Goal: Task Accomplishment & Management: Use online tool/utility

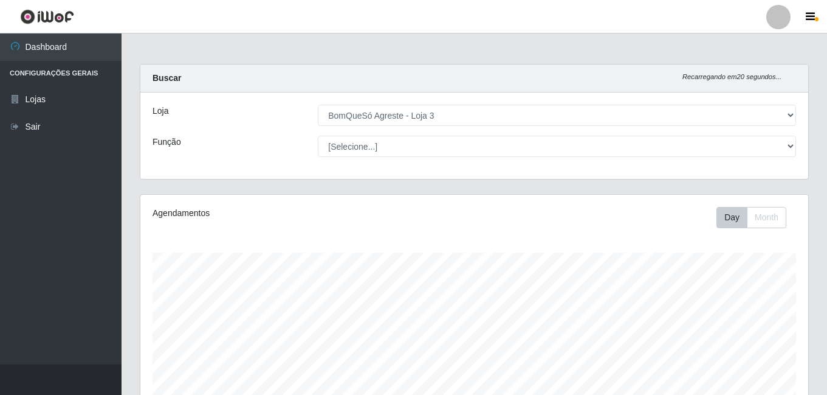
select select "215"
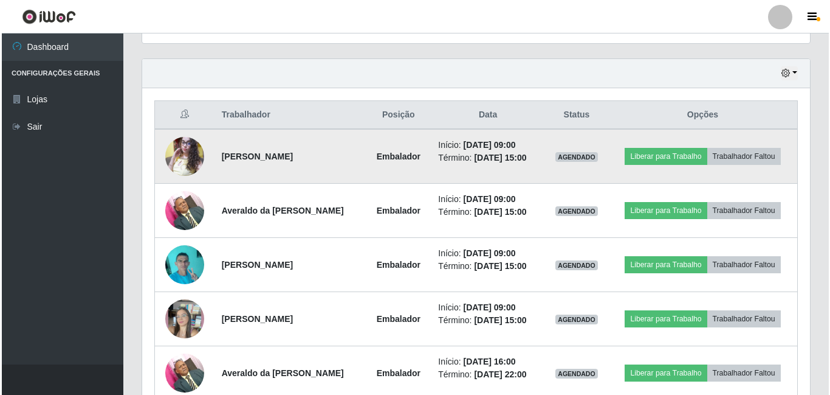
scroll to position [426, 0]
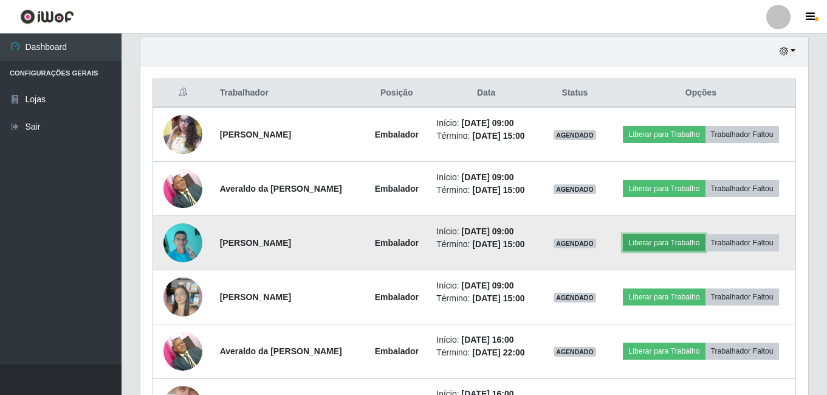
click at [660, 245] on button "Liberar para Trabalho" at bounding box center [664, 242] width 82 height 17
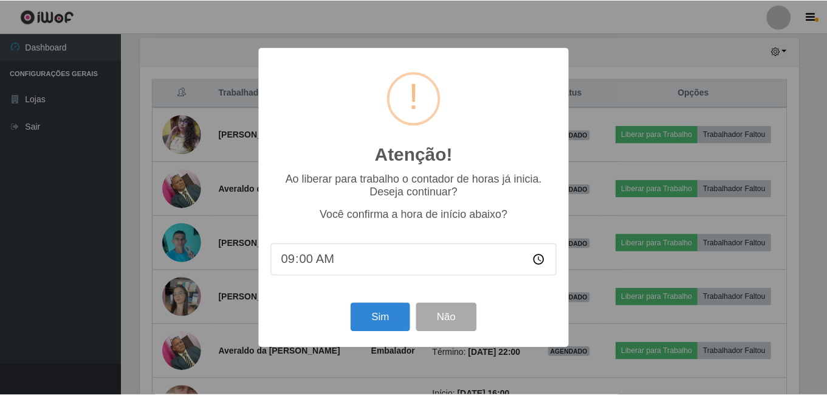
scroll to position [252, 662]
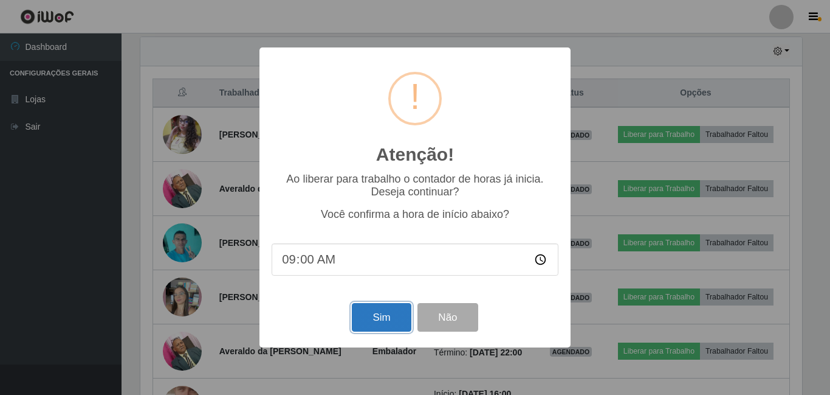
click at [383, 310] on button "Sim" at bounding box center [381, 317] width 59 height 29
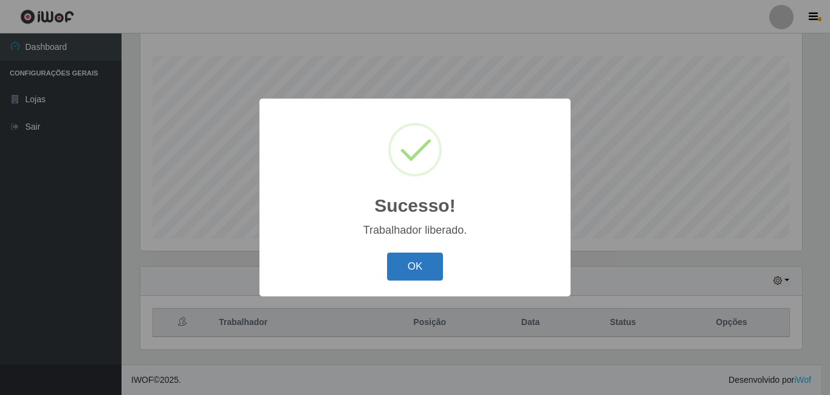
click at [415, 267] on button "OK" at bounding box center [415, 266] width 57 height 29
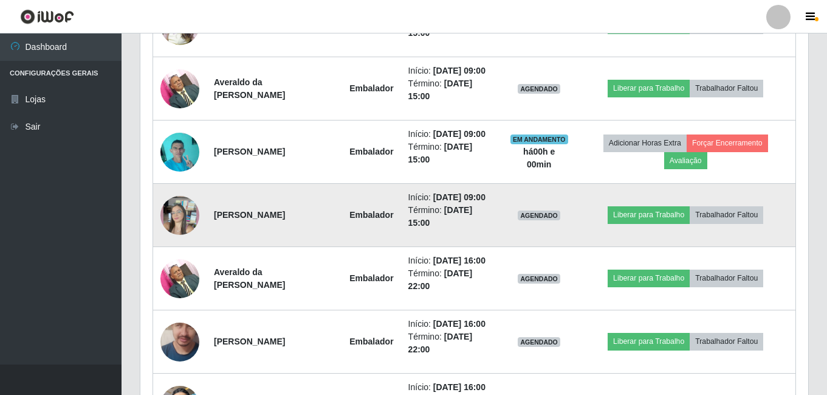
scroll to position [561, 0]
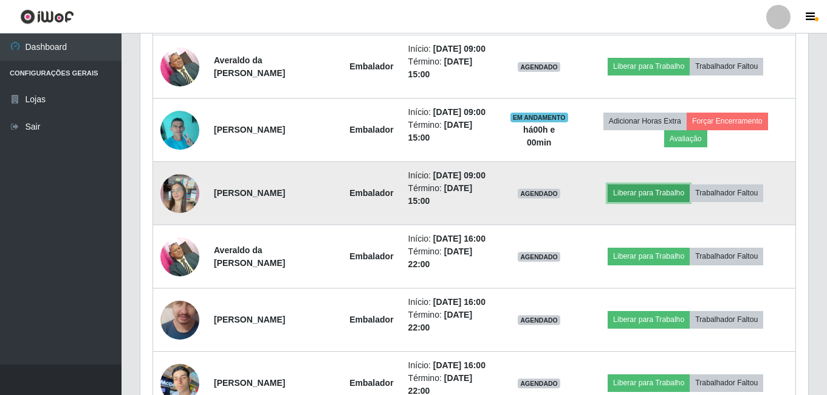
click at [642, 201] on button "Liberar para Trabalho" at bounding box center [649, 192] width 82 height 17
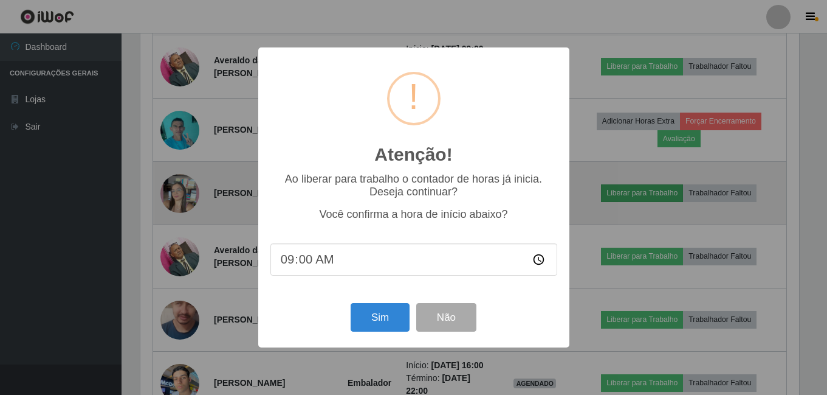
scroll to position [252, 662]
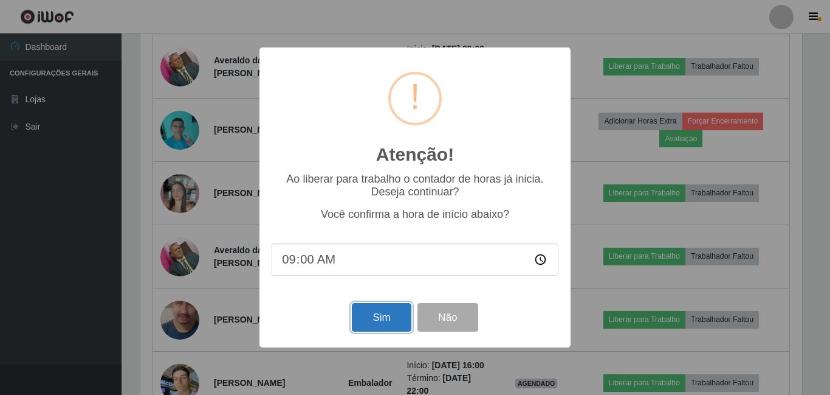
click at [388, 314] on button "Sim" at bounding box center [381, 317] width 59 height 29
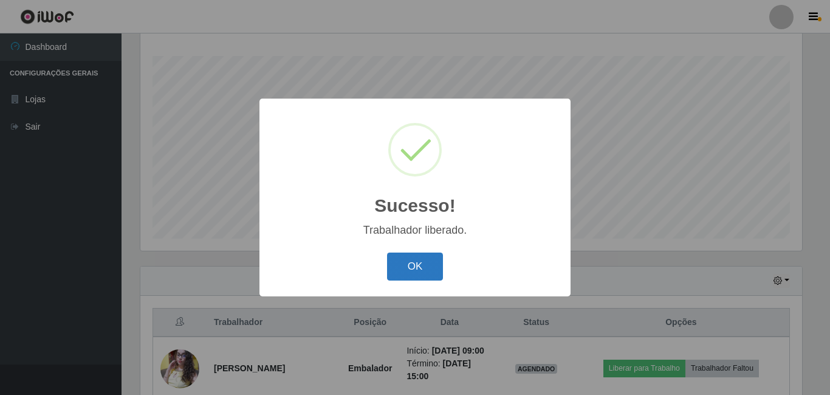
click at [426, 261] on button "OK" at bounding box center [415, 266] width 57 height 29
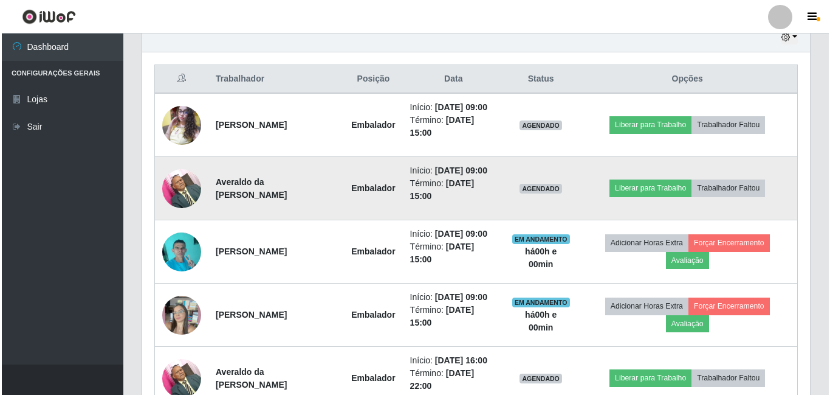
scroll to position [500, 0]
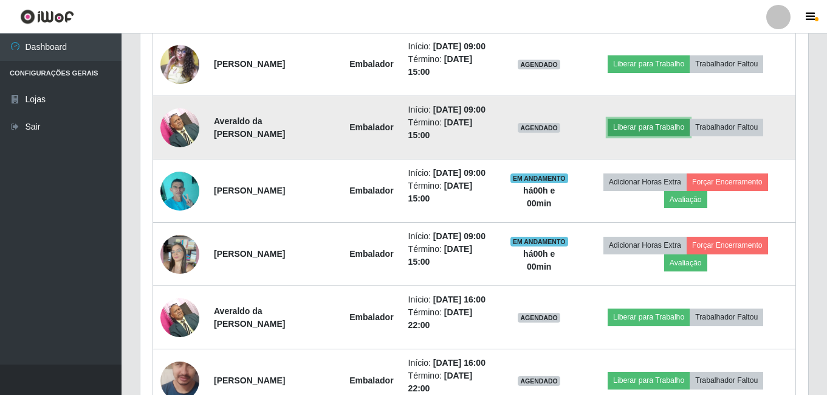
click at [672, 136] on button "Liberar para Trabalho" at bounding box center [649, 127] width 82 height 17
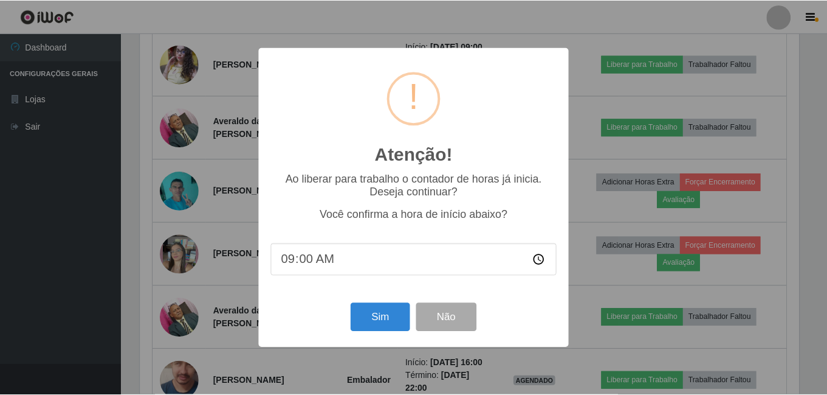
scroll to position [252, 662]
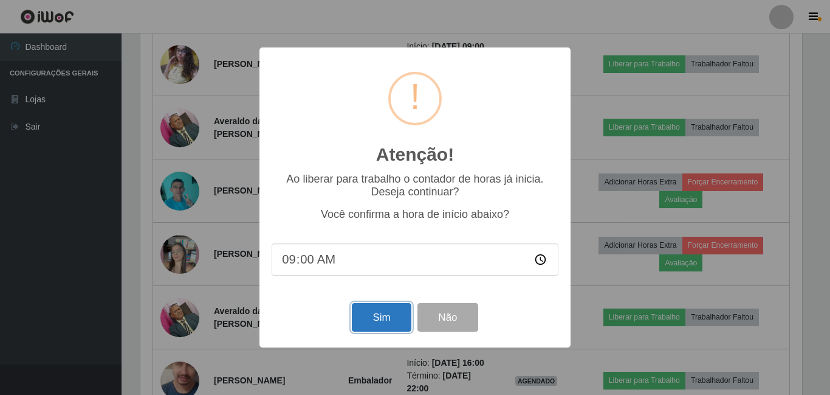
click at [379, 316] on button "Sim" at bounding box center [381, 317] width 59 height 29
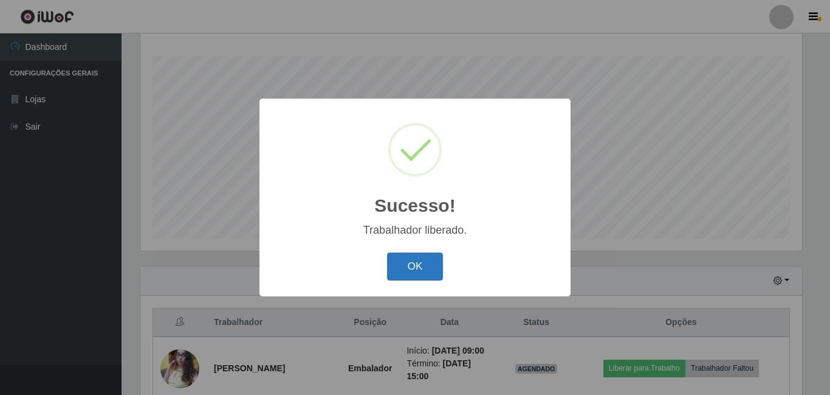
click at [407, 263] on button "OK" at bounding box center [415, 266] width 57 height 29
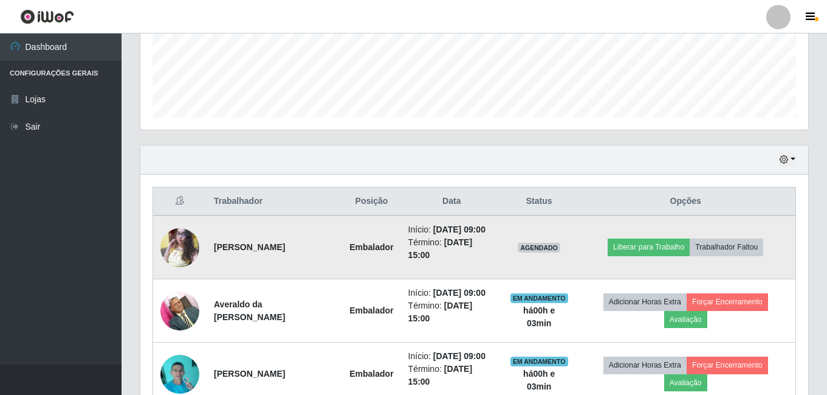
scroll to position [318, 0]
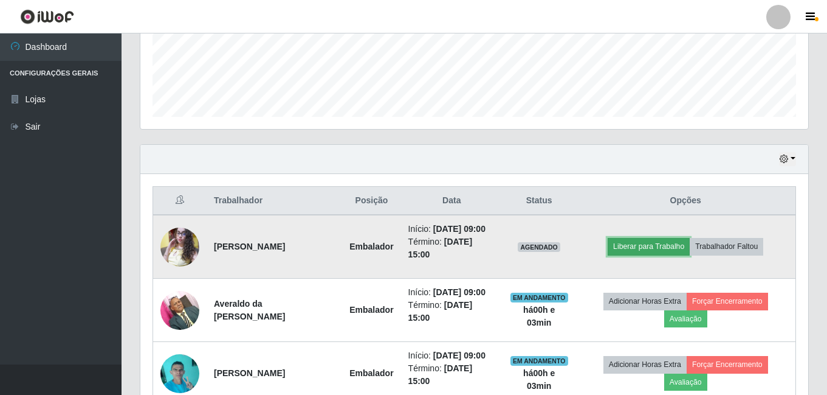
click at [668, 250] on button "Liberar para Trabalho" at bounding box center [649, 246] width 82 height 17
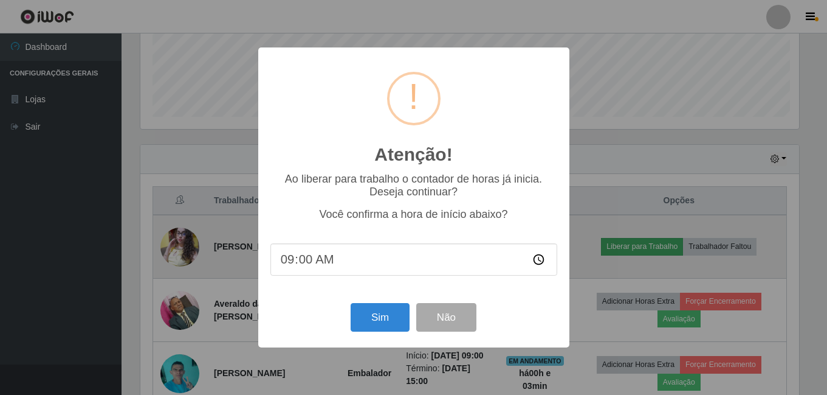
scroll to position [252, 662]
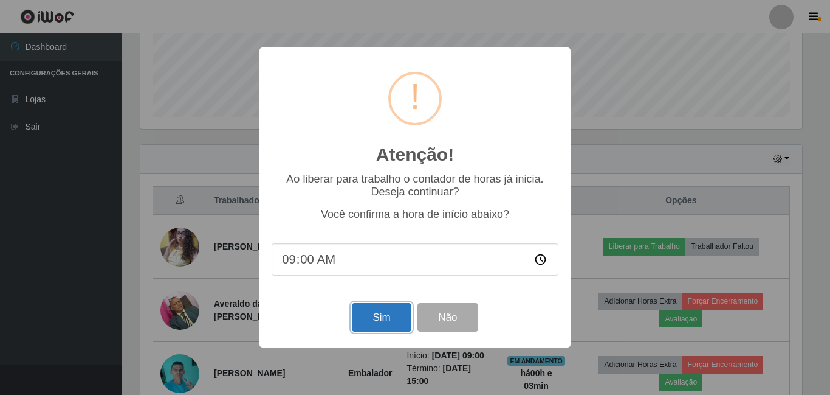
click at [364, 320] on button "Sim" at bounding box center [381, 317] width 59 height 29
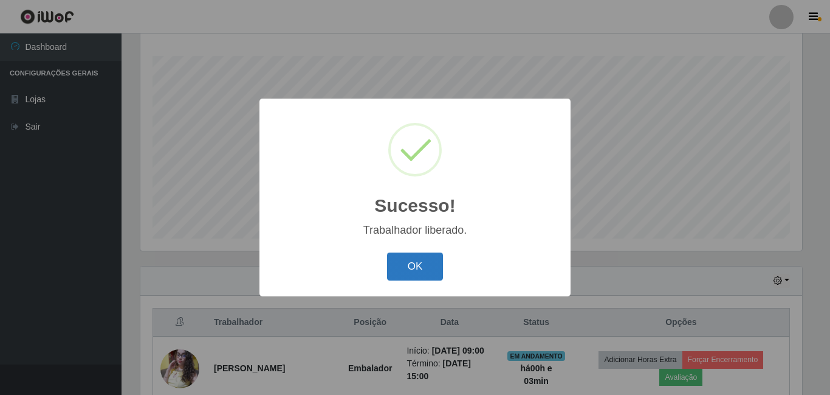
click at [421, 267] on button "OK" at bounding box center [415, 266] width 57 height 29
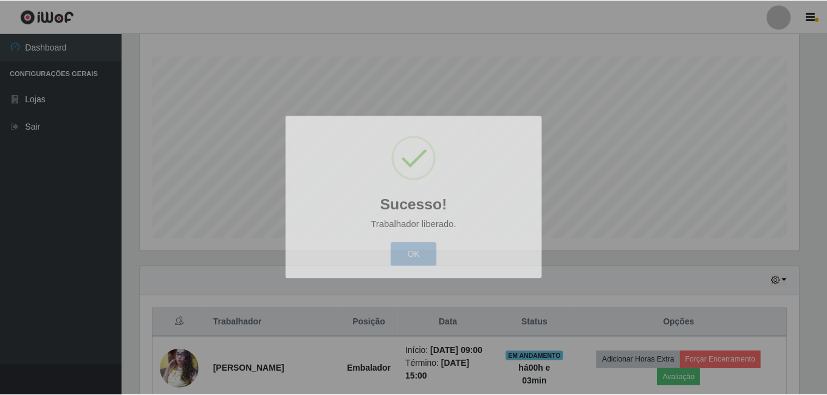
scroll to position [252, 668]
